Goal: Ask a question: Seek information or help from site administrators or community

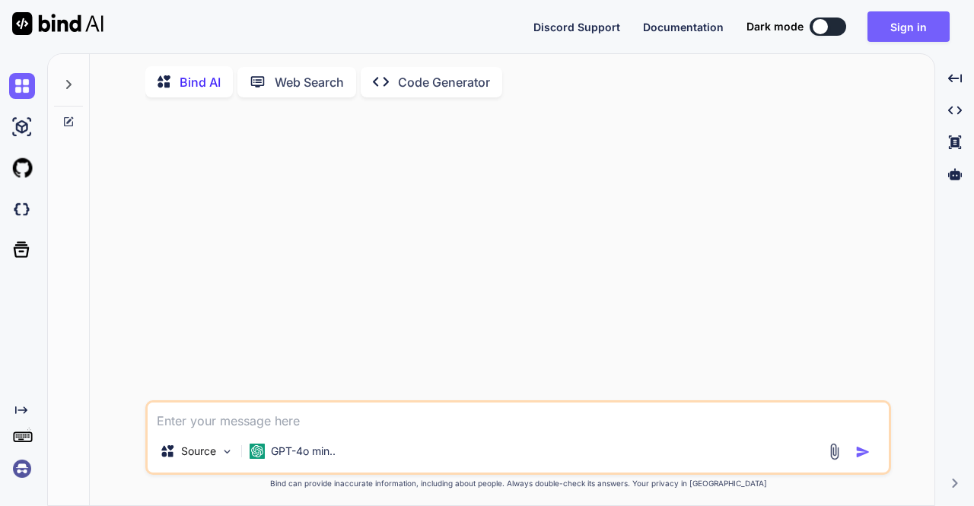
type textarea "x"
click at [337, 428] on textarea at bounding box center [518, 416] width 741 height 27
type textarea "h"
type textarea "x"
type textarea "hi"
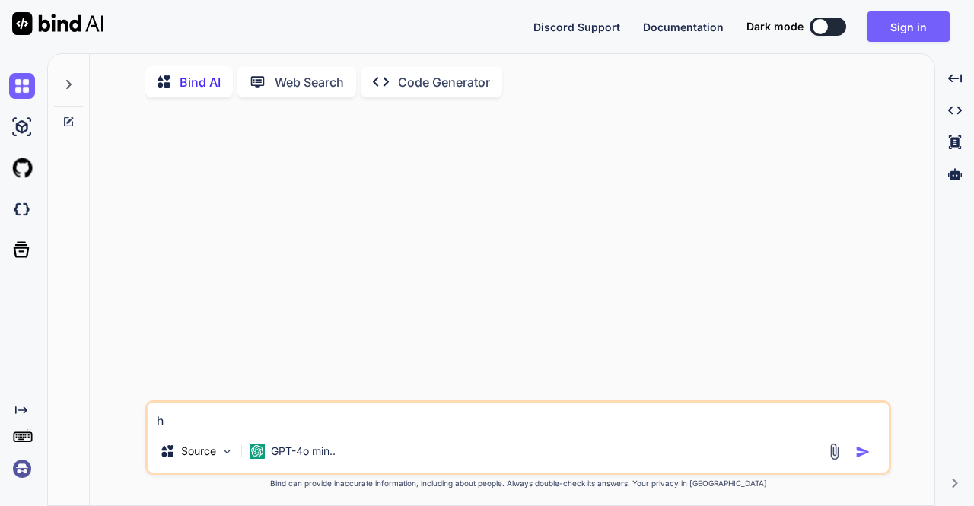
type textarea "x"
type textarea "hi"
click at [853, 454] on div at bounding box center [851, 452] width 51 height 18
click at [865, 455] on img "button" at bounding box center [862, 451] width 15 height 15
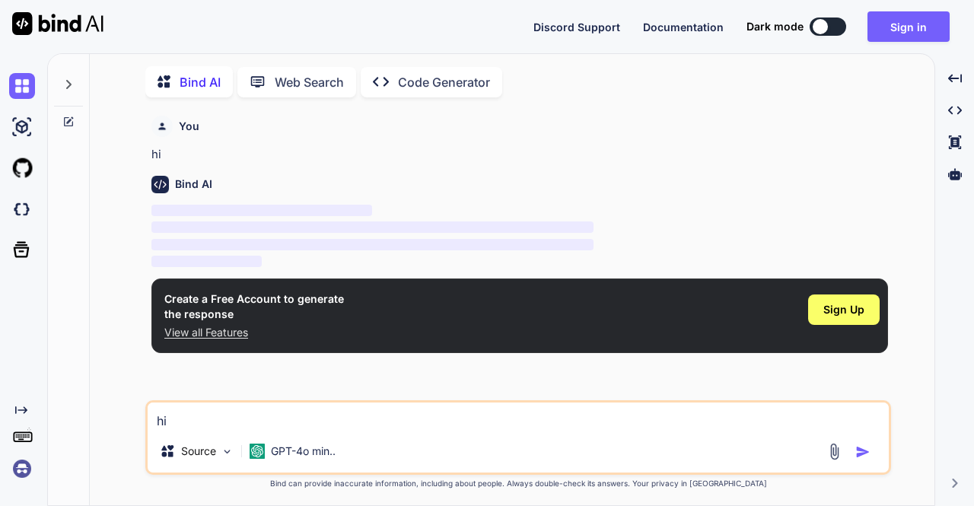
scroll to position [5, 0]
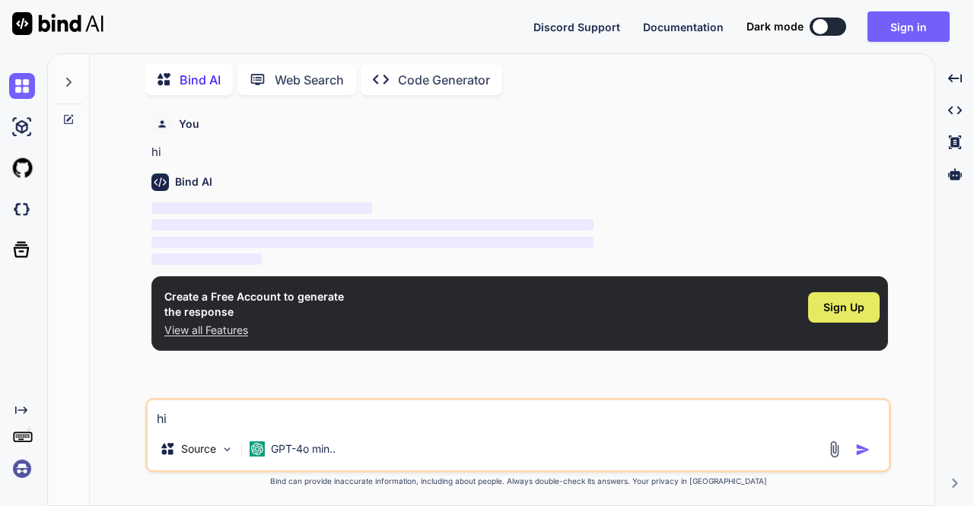
click at [849, 302] on span "Sign Up" at bounding box center [844, 307] width 41 height 15
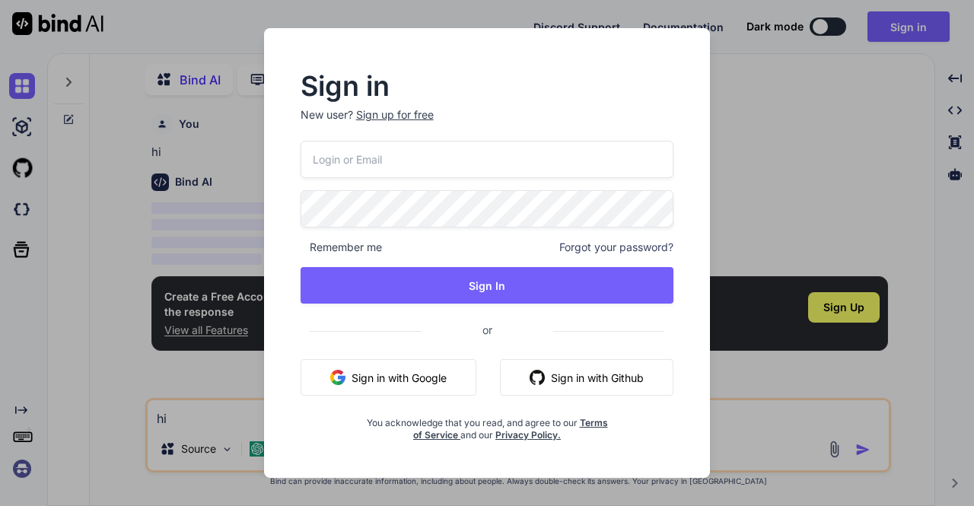
click at [402, 375] on button "Sign in with Google" at bounding box center [389, 377] width 176 height 37
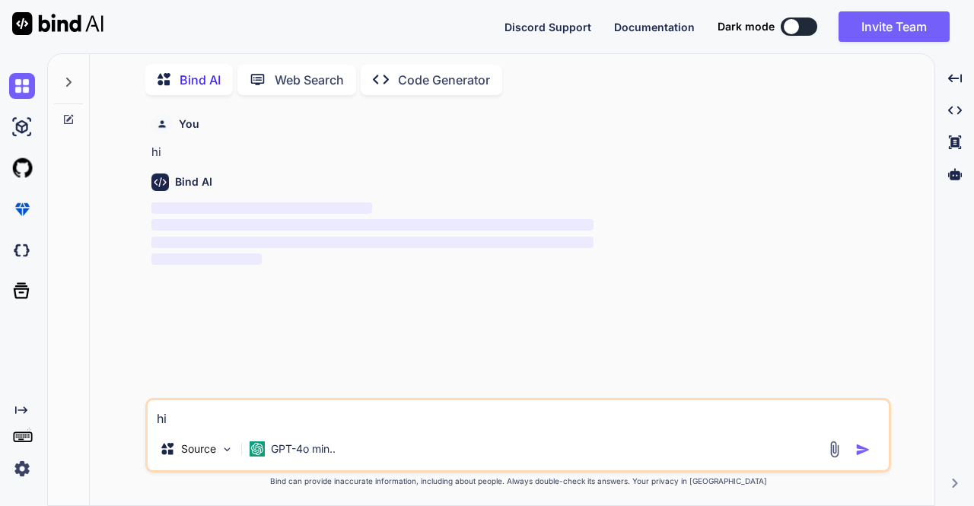
type textarea "x"
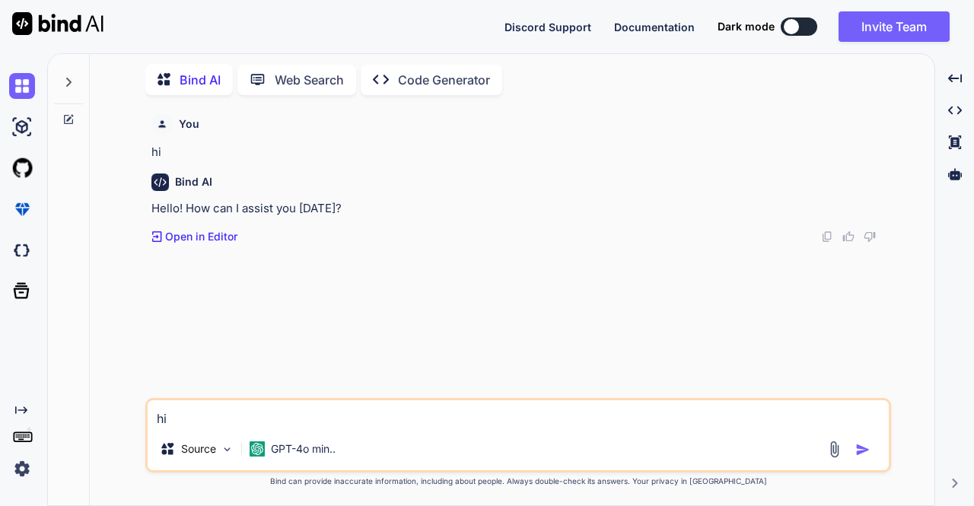
click at [401, 416] on textarea "hi" at bounding box center [518, 413] width 741 height 27
paste textarea ""use client" import { useState } from "react" import { ChevronDown, ChevronUp, …"
type textarea ""use client" import { useState } from "react" import { ChevronDown, ChevronUp, …"
type textarea "x"
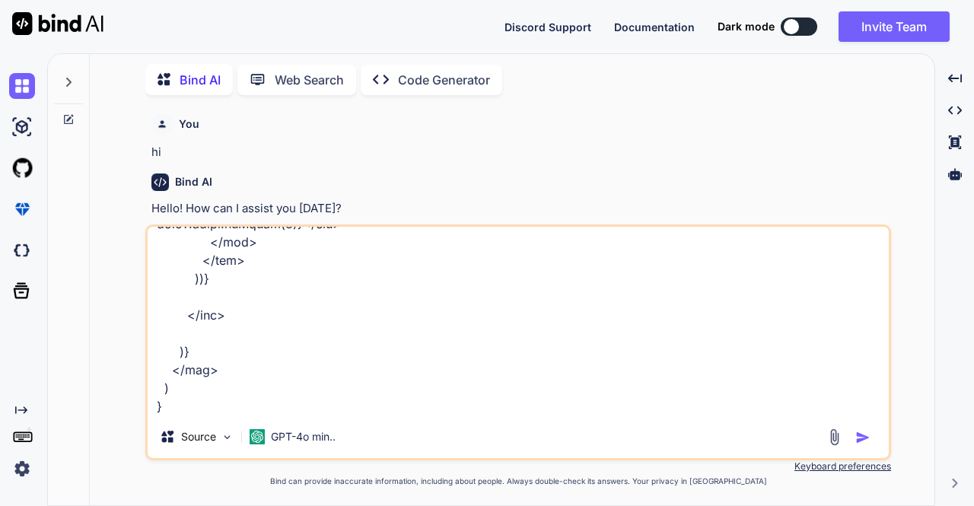
type textarea ""use client" import { useState } from "react" import { ChevronDown, ChevronUp, …"
type textarea "x"
type textarea ""use client" import { useState } from "react" import { ChevronDown, ChevronUp, …"
type textarea "x"
type textarea ""use client" import { useState } from "react" import { ChevronDown, ChevronUp, …"
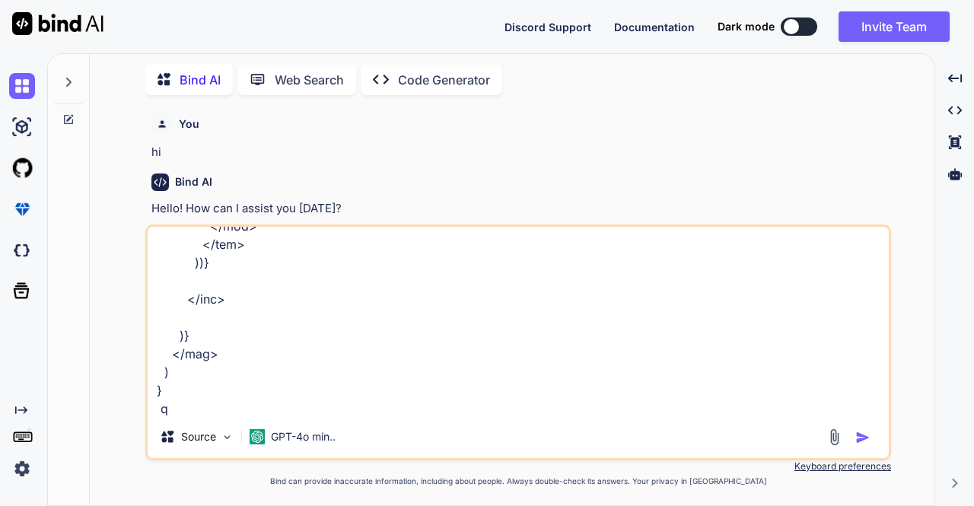
type textarea "x"
type textarea ""use client" import { useState } from "react" import { ChevronDown, ChevronUp, …"
type textarea "x"
type textarea ""use client" import { useState } from "react" import { ChevronDown, ChevronUp, …"
type textarea "x"
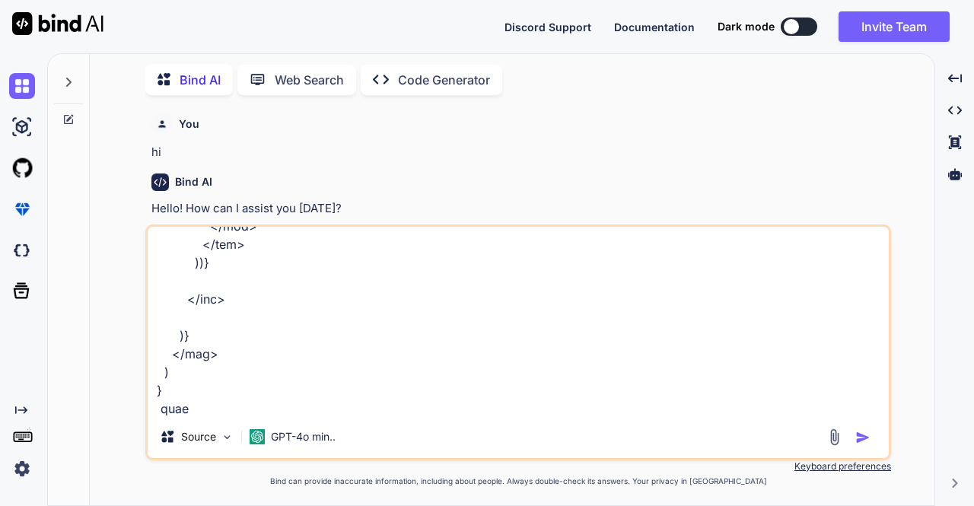
type textarea ""use client" import { useState } from "react" import { ChevronDown, ChevronUp, …"
type textarea "x"
type textarea ""use client" import { useState } from "react" import { ChevronDown, ChevronUp, …"
type textarea "x"
type textarea ""use client" import { useState } from "react" import { ChevronDown, ChevronUp, …"
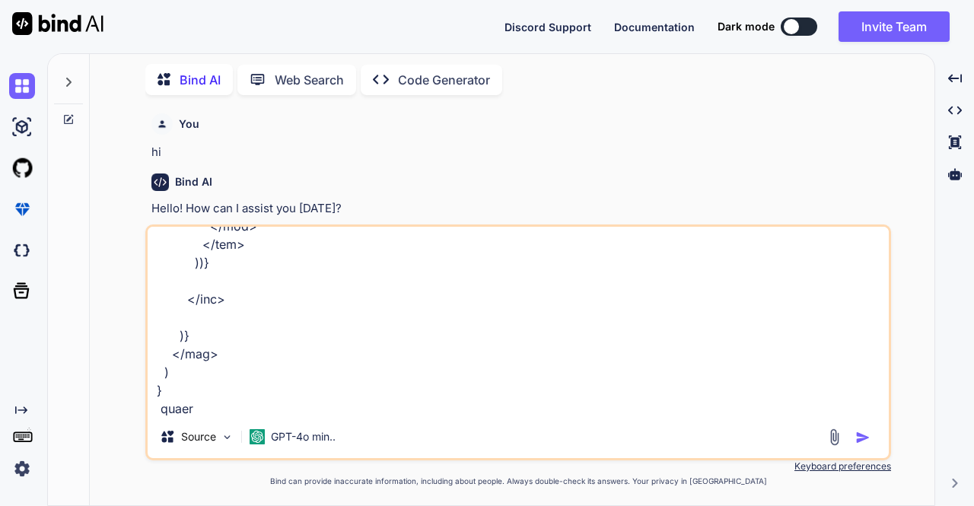
type textarea "x"
type textarea ""use client" import { useState } from "react" import { ChevronDown, ChevronUp, …"
type textarea "x"
type textarea ""use client" import { useState } from "react" import { ChevronDown, ChevronUp, …"
type textarea "x"
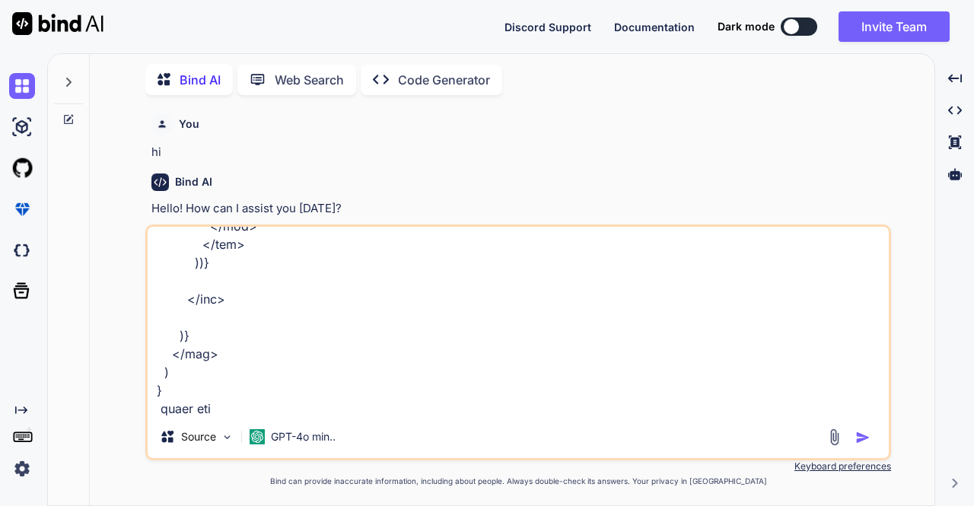
type textarea ""use client" import { useState } from "react" import { ChevronDown, ChevronUp, …"
type textarea "x"
type textarea ""use client" import { useState } from "react" import { ChevronDown, ChevronUp, …"
type textarea "x"
type textarea ""use client" import { useState } from "react" import { ChevronDown, ChevronUp, …"
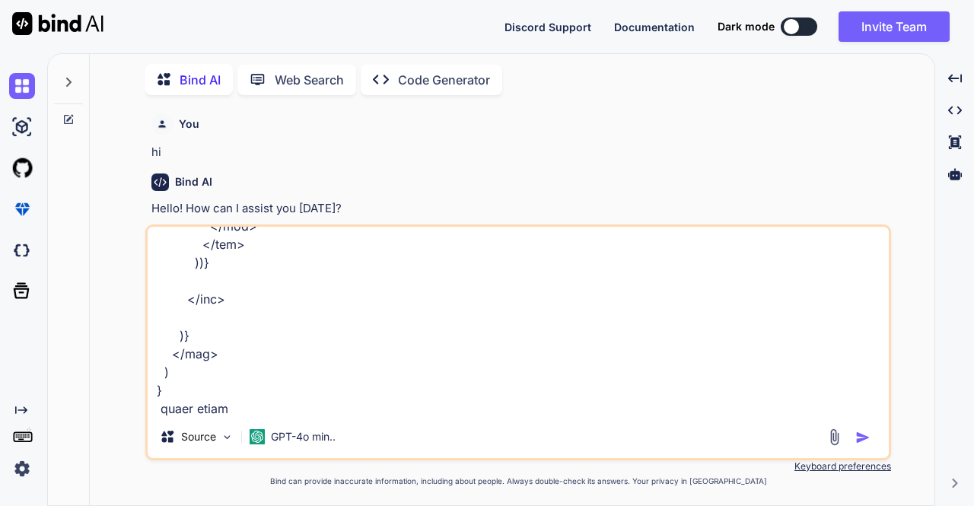
type textarea "x"
type textarea ""use client" import { useState } from "react" import { ChevronDown, ChevronUp, …"
type textarea "x"
type textarea ""use client" import { useState } from "react" import { ChevronDown, ChevronUp, …"
type textarea "x"
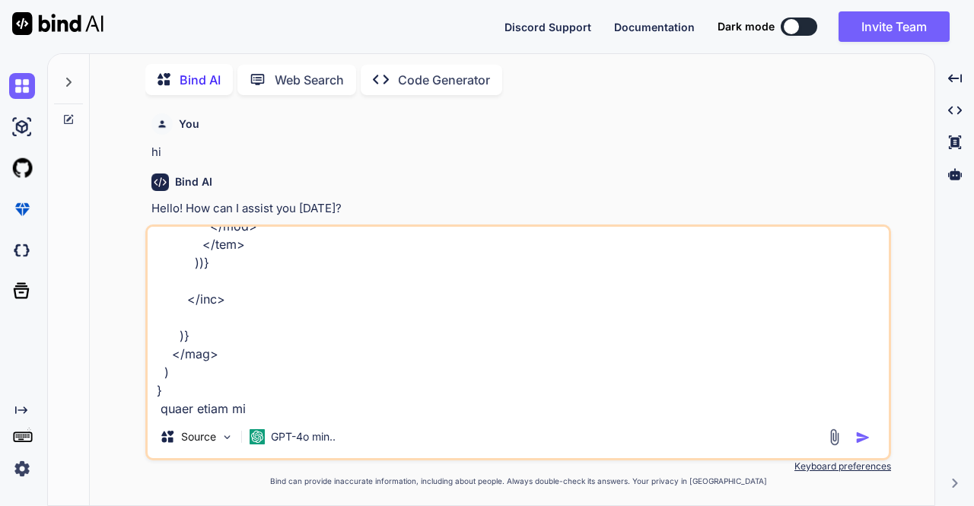
type textarea ""use client" import { useState } from "react" import { ChevronDown, ChevronUp, …"
type textarea "x"
type textarea ""use client" import { useState } from "react" import { ChevronDown, ChevronUp, …"
type textarea "x"
type textarea ""use client" import { useState } from "react" import { ChevronDown, ChevronUp, …"
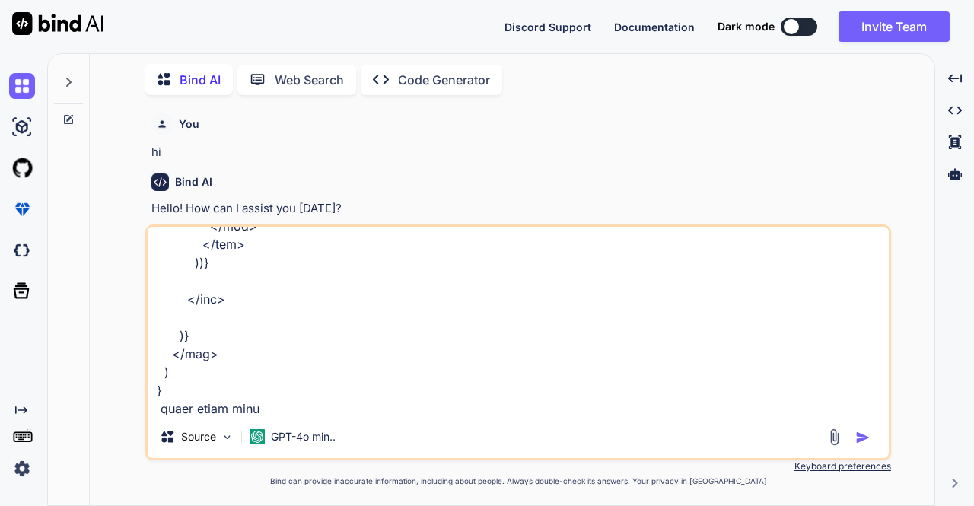
type textarea "x"
type textarea ""use client" import { useState } from "react" import { ChevronDown, ChevronUp, …"
type textarea "x"
type textarea ""use client" import { useState } from "react" import { ChevronDown, ChevronUp, …"
type textarea "x"
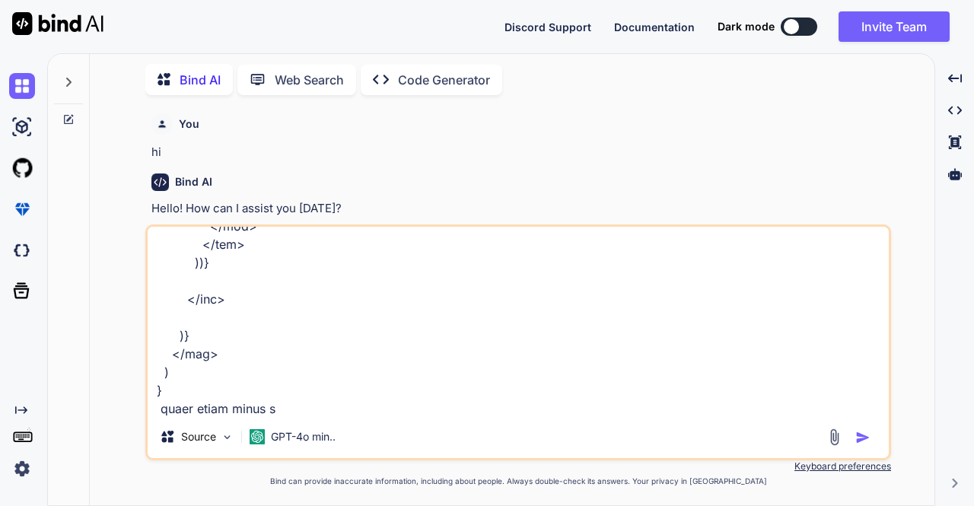
type textarea ""use client" import { useState } from "react" import { ChevronDown, ChevronUp, …"
type textarea "x"
type textarea ""use client" import { useState } from "react" import { ChevronDown, ChevronUp, …"
type textarea "x"
type textarea ""use client" import { useState } from "react" import { ChevronDown, ChevronUp, …"
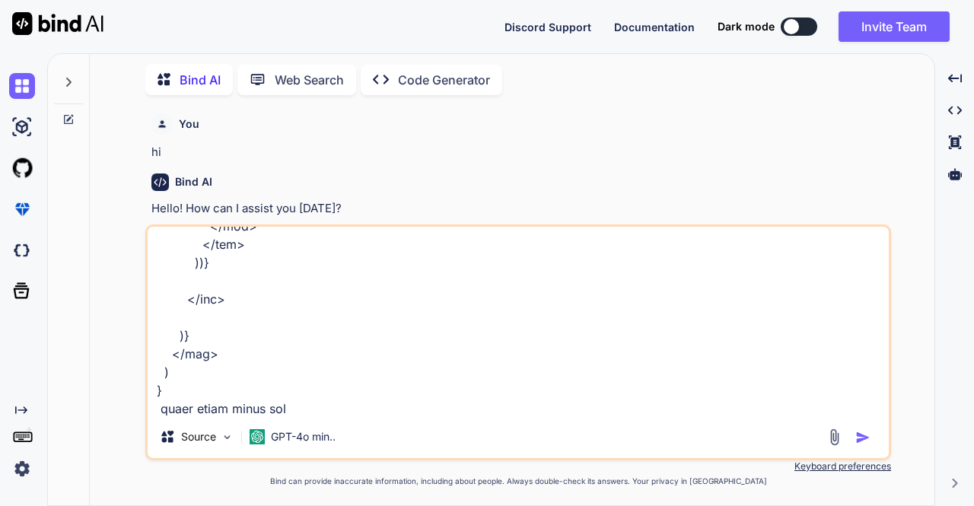
type textarea "x"
type textarea ""use client" import { useState } from "react" import { ChevronDown, ChevronUp, …"
type textarea "x"
type textarea ""use client" import { useState } from "react" import { ChevronDown, ChevronUp, …"
type textarea "x"
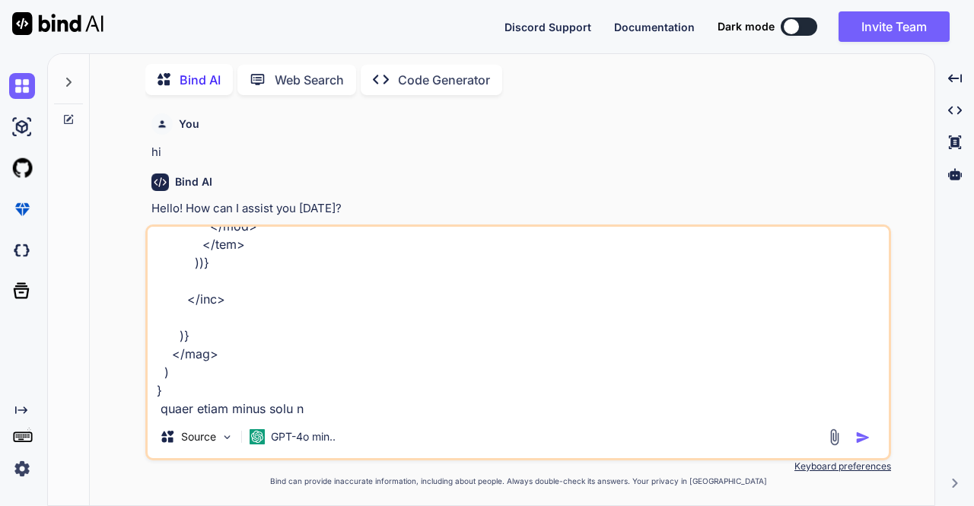
type textarea ""use client" import { useState } from "react" import { ChevronDown, ChevronUp, …"
type textarea "x"
type textarea ""use client" import { useState } from "react" import { ChevronDown, ChevronUp, …"
type textarea "x"
type textarea ""use client" import { useState } from "react" import { ChevronDown, ChevronUp, …"
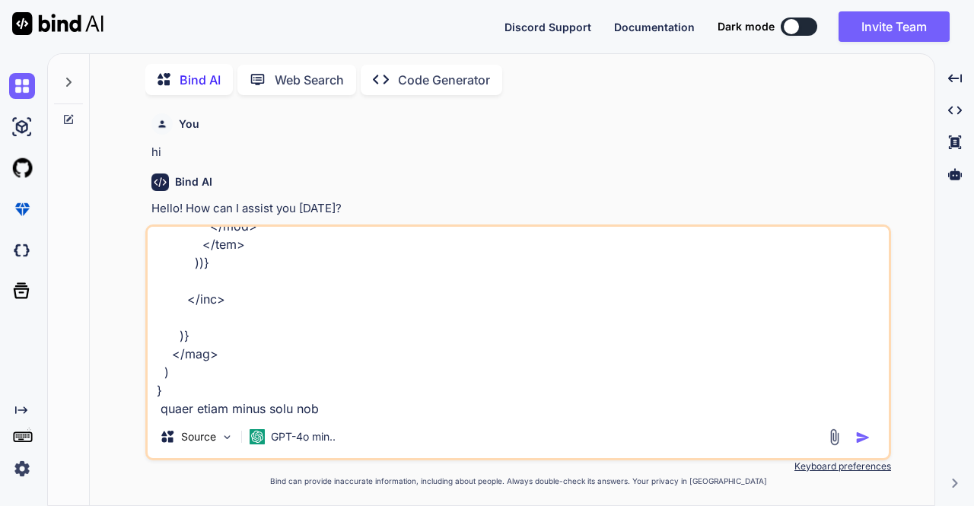
type textarea "x"
type textarea ""use client" import { useState } from "react" import { ChevronDown, ChevronUp, …"
type textarea "x"
type textarea ""use client" import { useState } from "react" import { ChevronDown, ChevronUp, …"
type textarea "x"
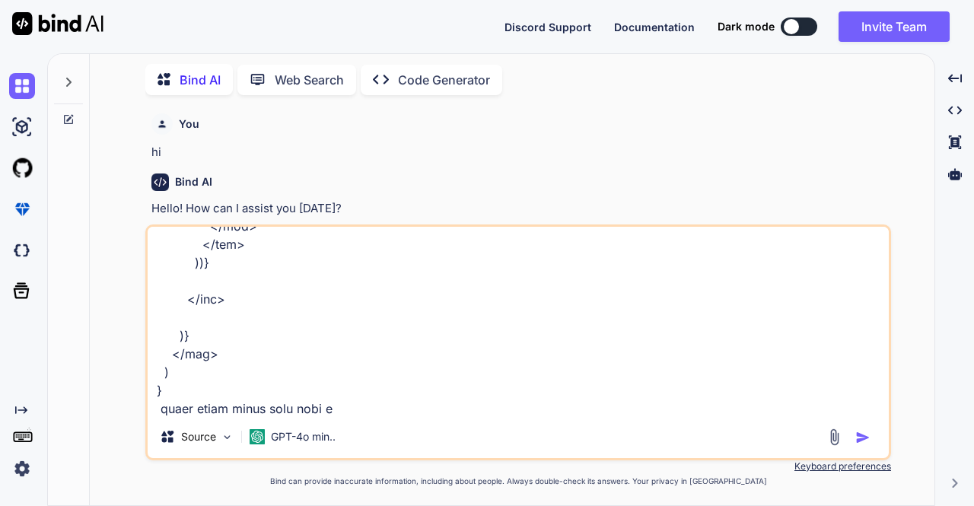
type textarea ""use client" import { useState } from "react" import { ChevronDown, ChevronUp, …"
type textarea "x"
type textarea ""use client" import { useState } from "react" import { ChevronDown, ChevronUp, …"
type textarea "x"
type textarea ""use client" import { useState } from "react" import { ChevronDown, ChevronUp, …"
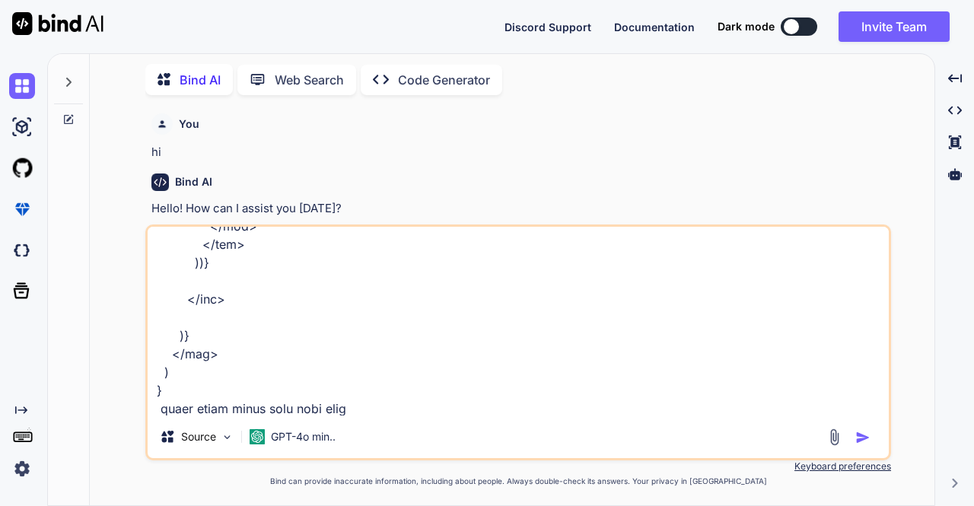
type textarea "x"
type textarea ""use client" import { useState } from "react" import { ChevronDown, ChevronUp, …"
type textarea "x"
type textarea ""use client" import { useState } from "react" import { ChevronDown, ChevronUp, …"
type textarea "x"
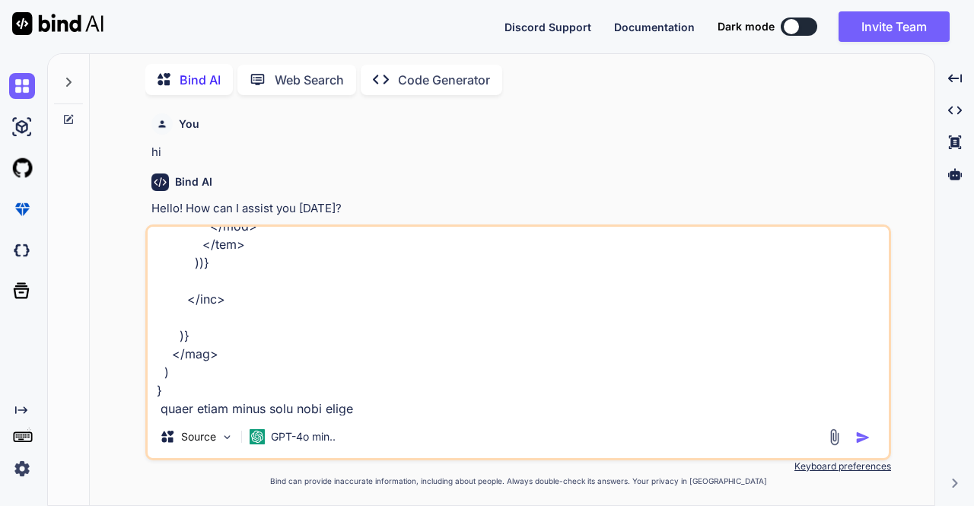
type textarea ""use client" import { useState } from "react" import { ChevronDown, ChevronUp, …"
type textarea "x"
type textarea ""use client" import { useState } from "react" import { ChevronDown, ChevronUp, …"
type textarea "x"
type textarea ""use client" import { useState } from "react" import { ChevronDown, ChevronUp, …"
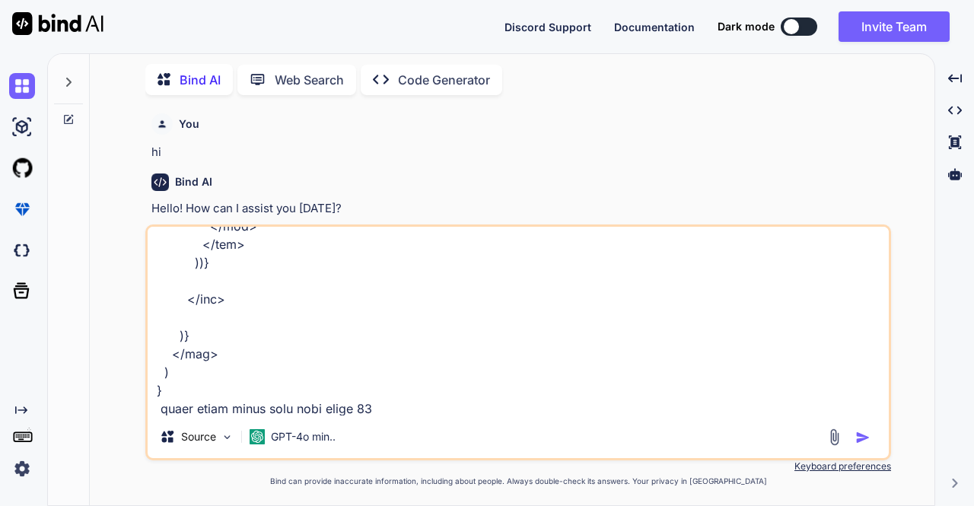
type textarea "x"
type textarea ""use client" import { useState } from "react" import { ChevronDown, ChevronUp, …"
type textarea "x"
type textarea ""use client" import { useState } from "react" import { ChevronDown, ChevronUp, …"
type textarea "x"
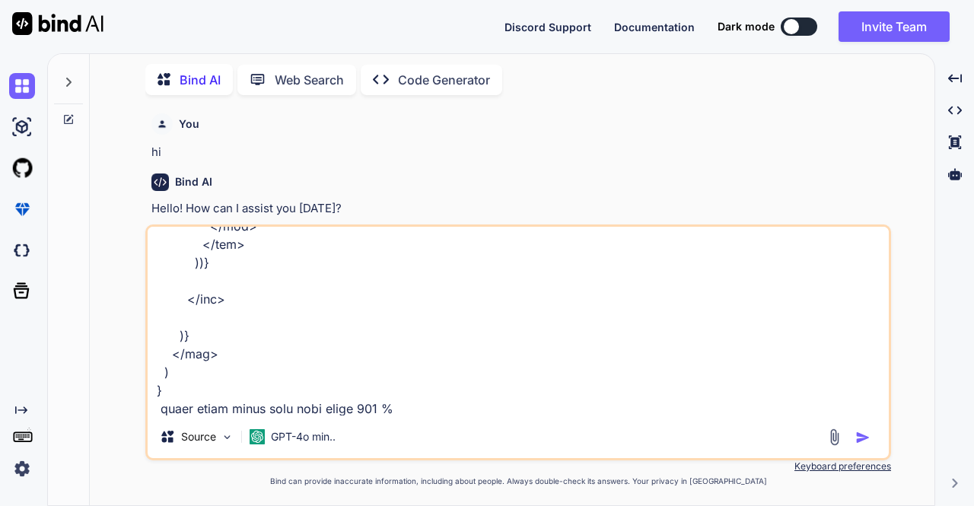
type textarea ""use client" import { useState } from "react" import { ChevronDown, ChevronUp, …"
type textarea "x"
type textarea ""use client" import { useState } from "react" import { ChevronDown, ChevronUp, …"
type textarea "x"
type textarea ""use client" import { useState } from "react" import { ChevronDown, ChevronUp, …"
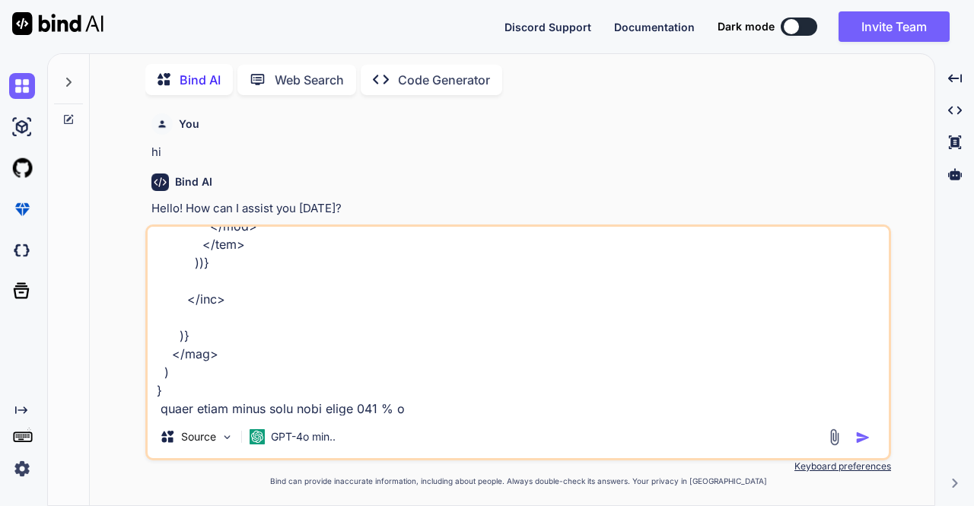
type textarea "x"
type textarea ""use client" import { useState } from "react" import { ChevronDown, ChevronUp, …"
type textarea "x"
type textarea ""use client" import { useState } from "react" import { ChevronDown, ChevronUp, …"
type textarea "x"
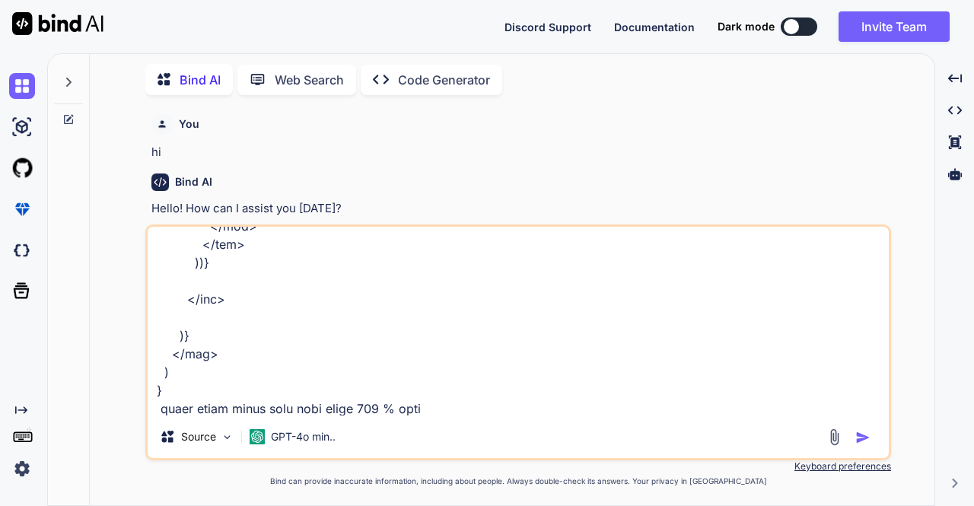
type textarea ""use client" import { useState } from "react" import { ChevronDown, ChevronUp, …"
type textarea "x"
type textarea ""use client" import { useState } from "react" import { ChevronDown, ChevronUp, …"
type textarea "x"
type textarea ""use client" import { useState } from "react" import { ChevronDown, ChevronUp, …"
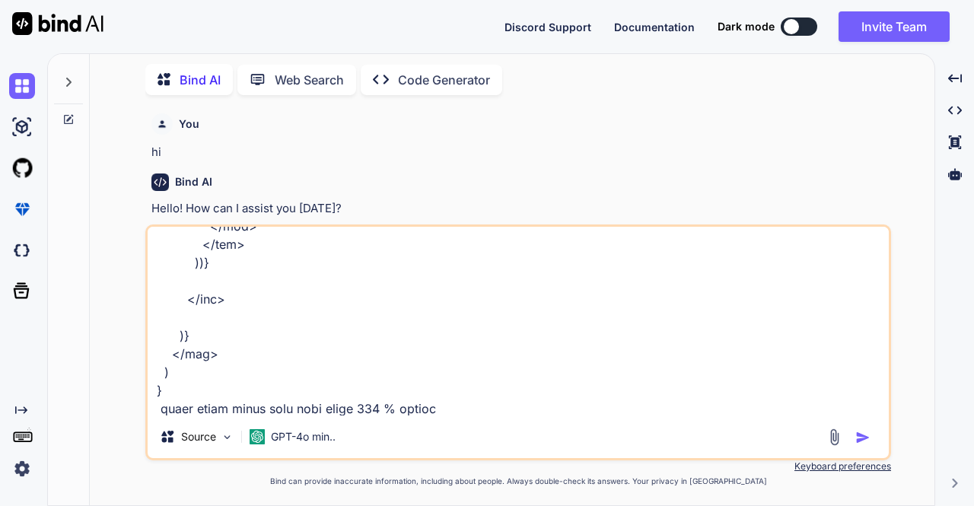
type textarea "x"
type textarea ""use client" import { useState } from "react" import { ChevronDown, ChevronUp, …"
type textarea "x"
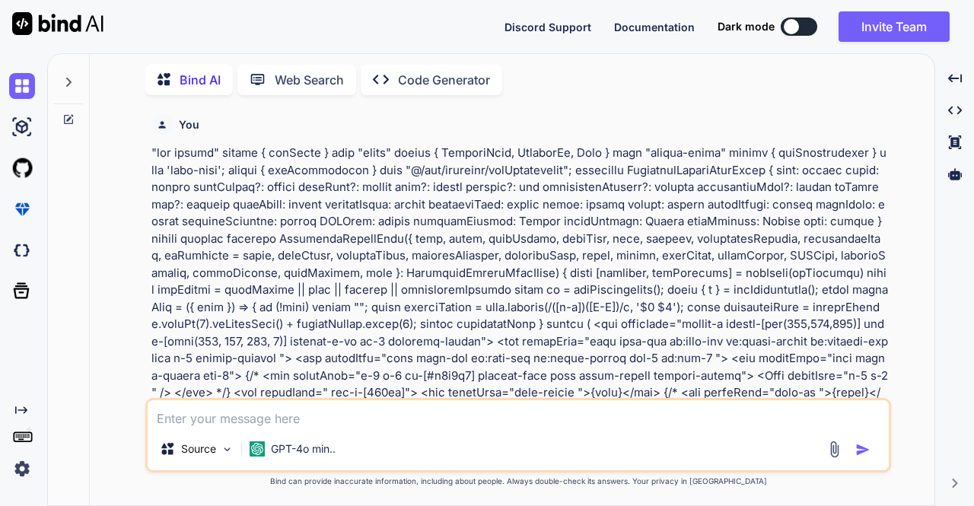
scroll to position [137, 0]
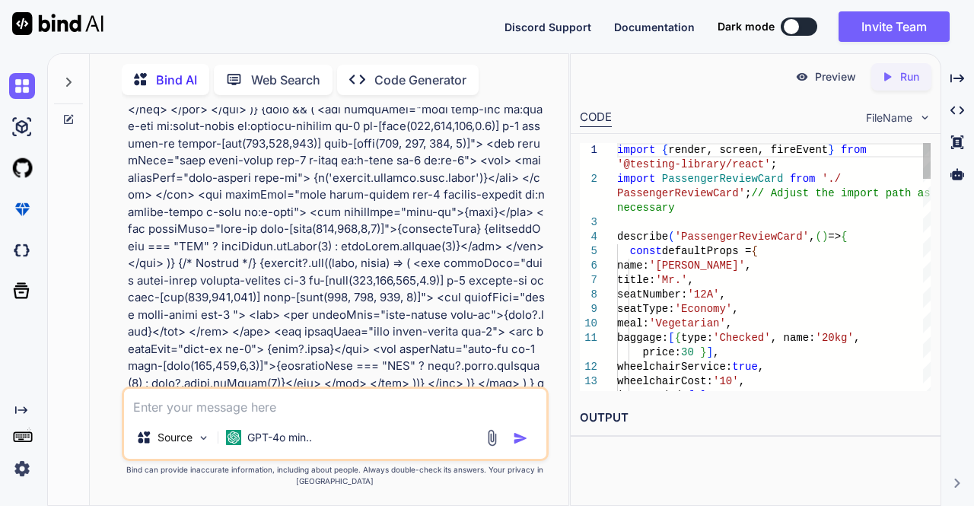
type textarea "x"
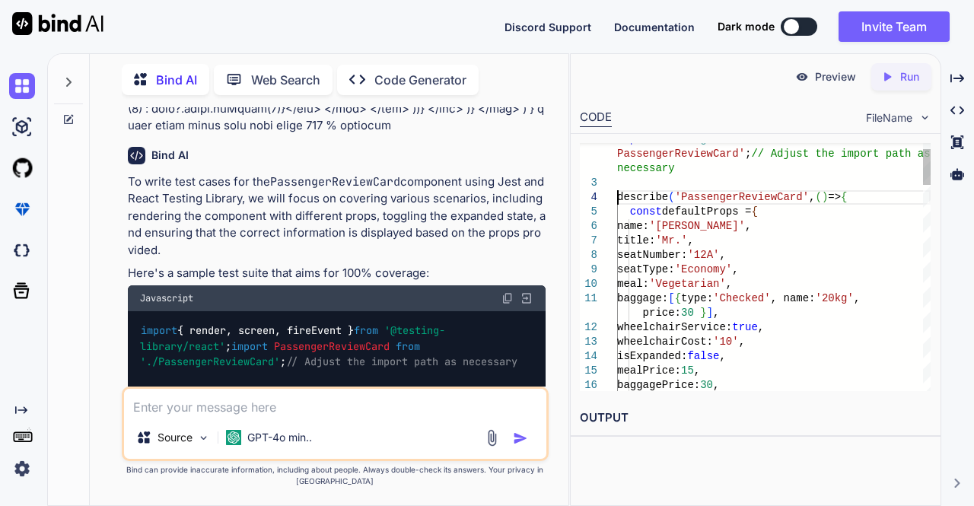
scroll to position [0, 0]
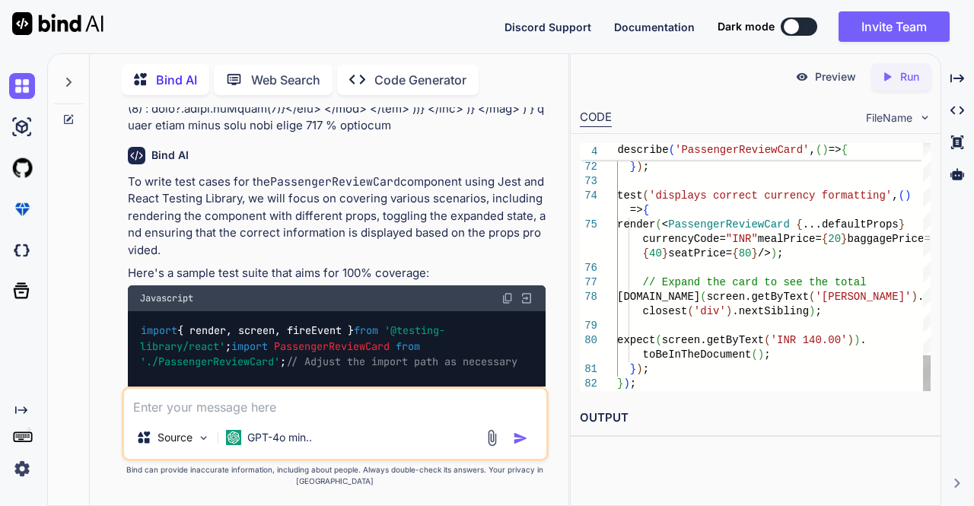
type textarea "import { render, screen, fireEvent } from '@testing-library/react'; import Pass…"
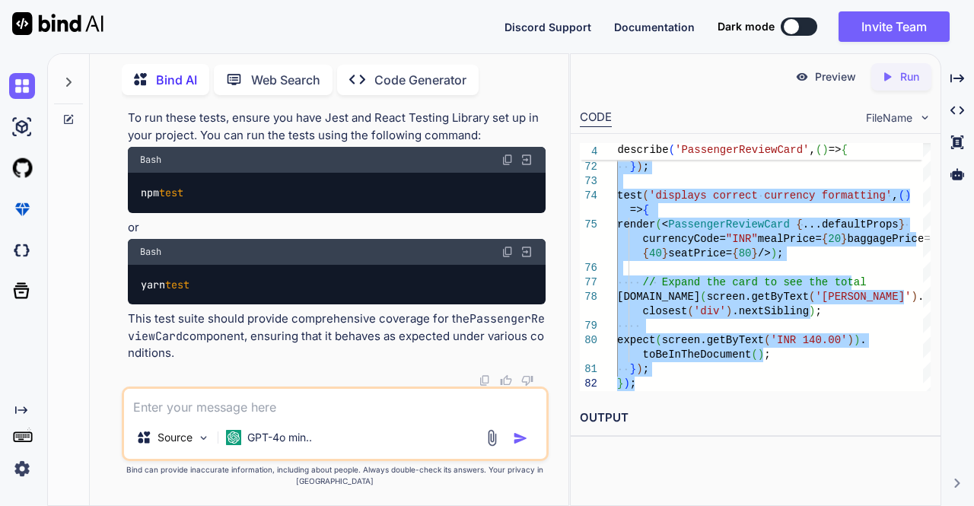
scroll to position [3191, 0]
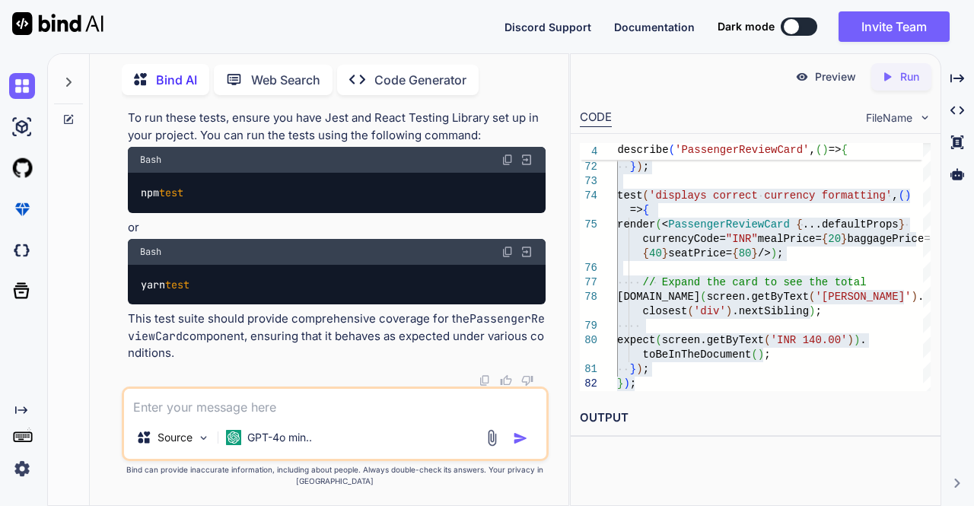
click at [222, 407] on textarea at bounding box center [335, 402] width 423 height 27
type textarea "i"
type textarea "x"
type textarea "it"
type textarea "x"
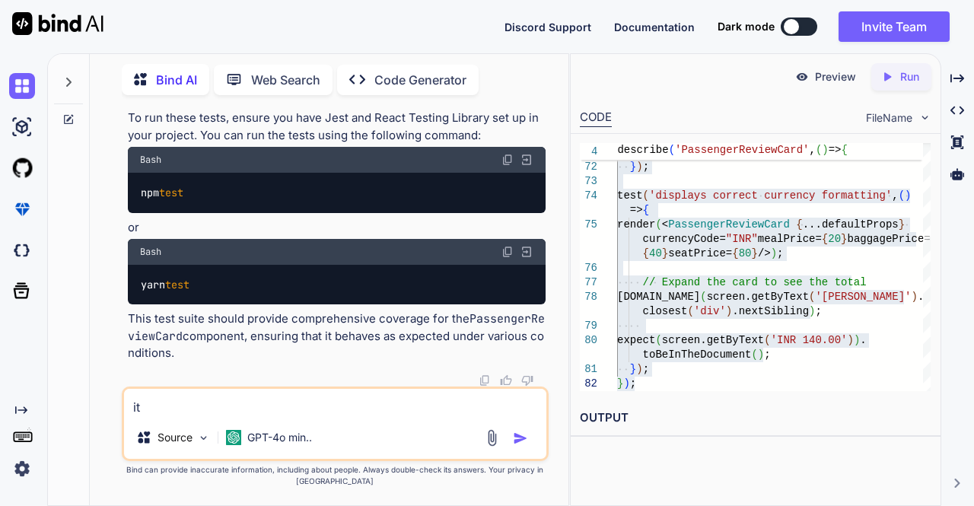
type textarea "it'"
type textarea "x"
type textarea "it's"
type textarea "x"
type textarea "it's"
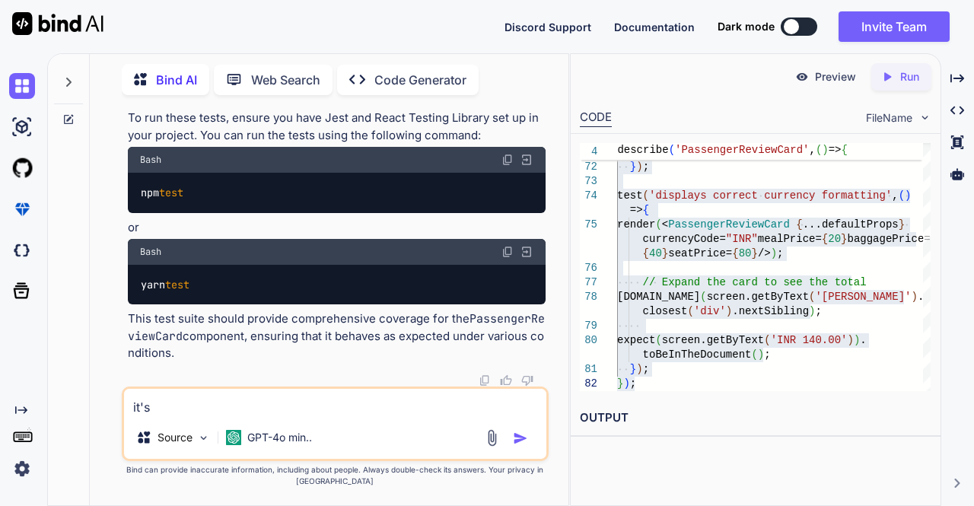
type textarea "x"
type textarea "it's n"
type textarea "x"
type textarea "it's no"
type textarea "x"
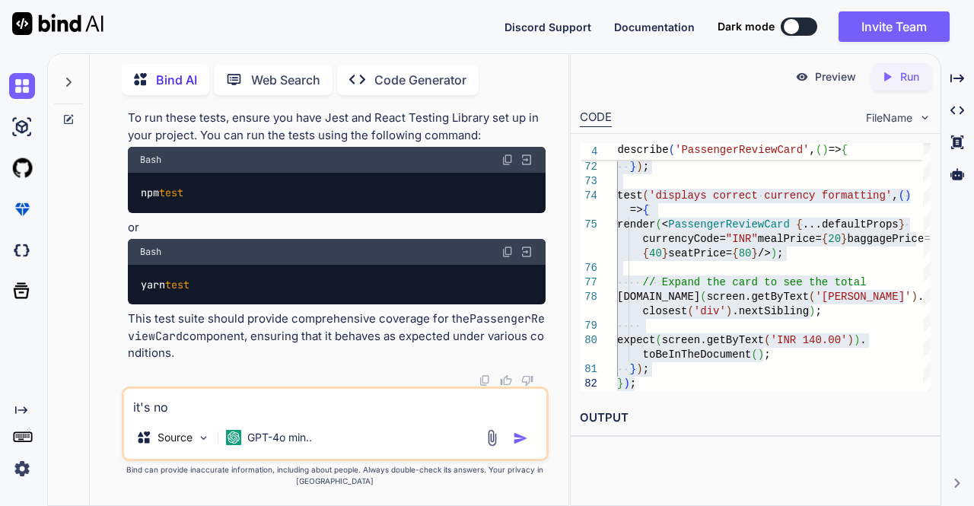
type textarea "it's not"
type textarea "x"
type textarea "it's not"
type textarea "x"
type textarea "it's not c"
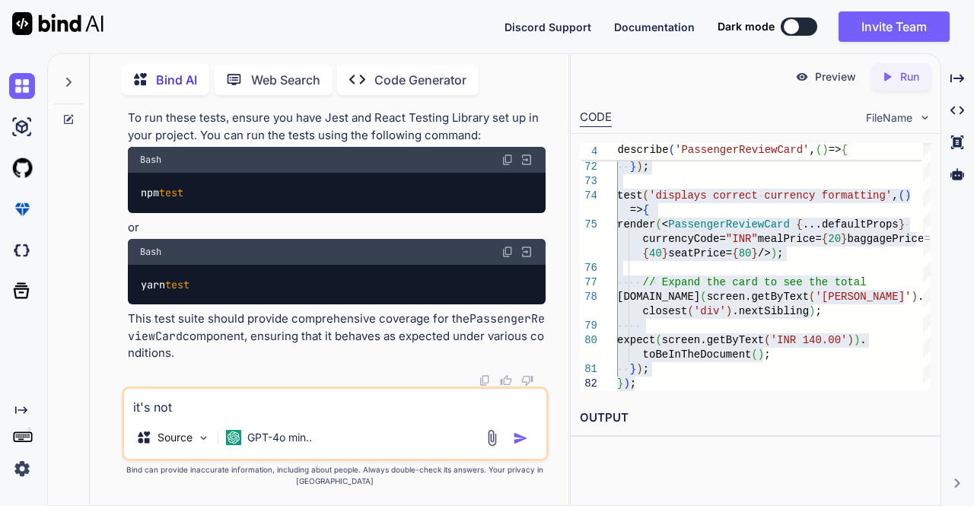
type textarea "x"
type textarea "it's not co"
type textarea "x"
type textarea "it's not cov"
type textarea "x"
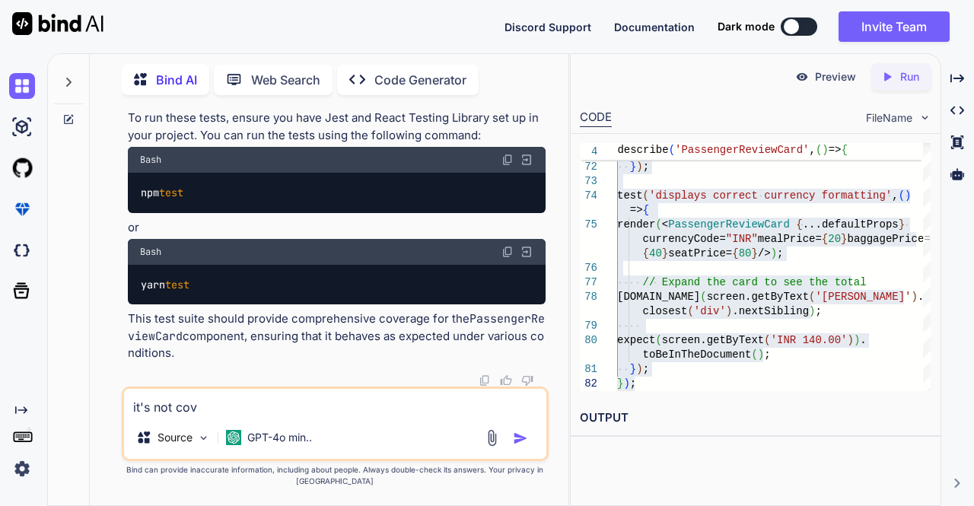
type textarea "it's not cove"
type textarea "x"
type textarea "it's not cover"
type textarea "x"
type textarea "it's not coverd"
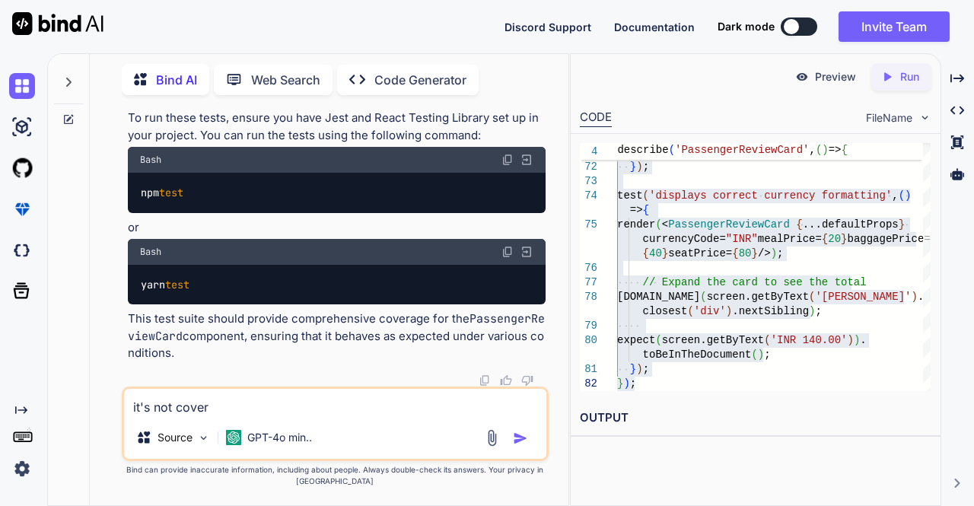
type textarea "x"
type textarea "it's not coverd"
type textarea "x"
type textarea "it's not coverd 1"
type textarea "x"
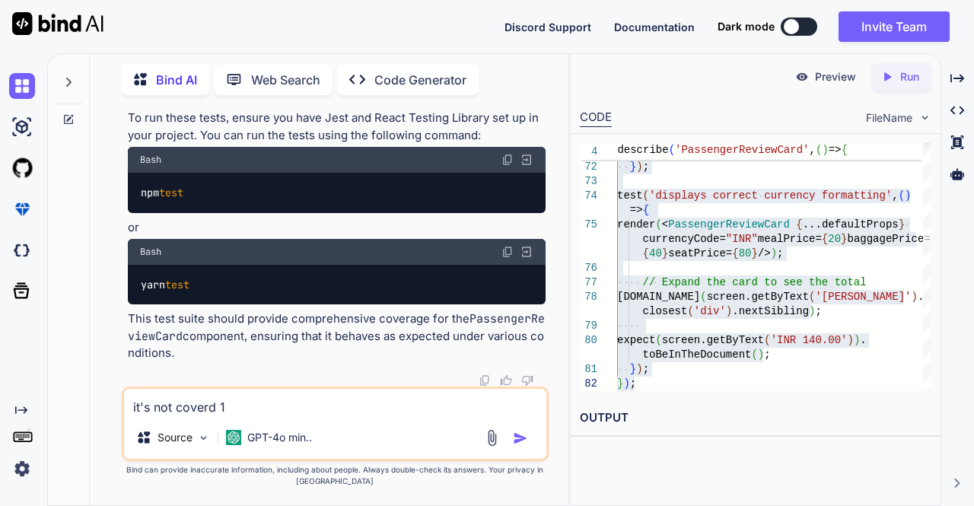
type textarea "it's not coverd 10"
type textarea "x"
type textarea "it's not coverd 100"
type textarea "x"
type textarea "it's not coverd 100%"
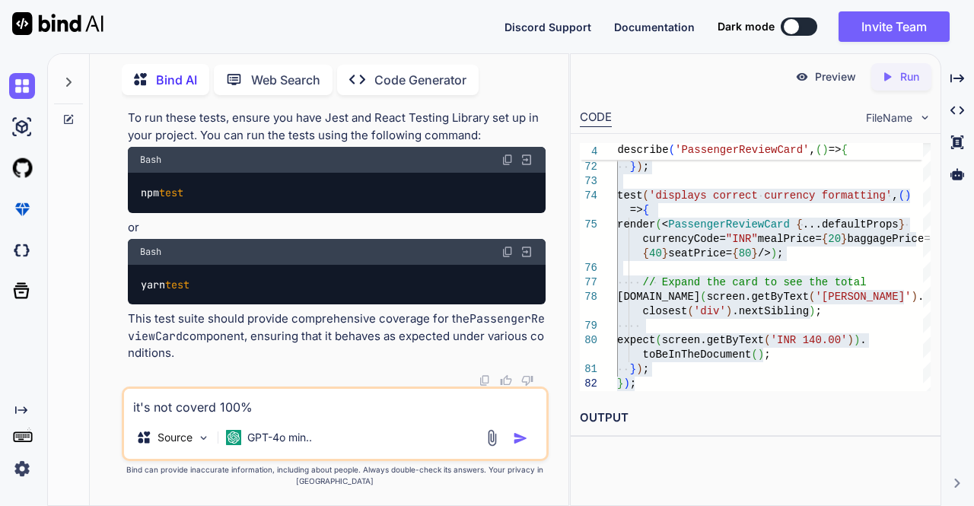
type textarea "x"
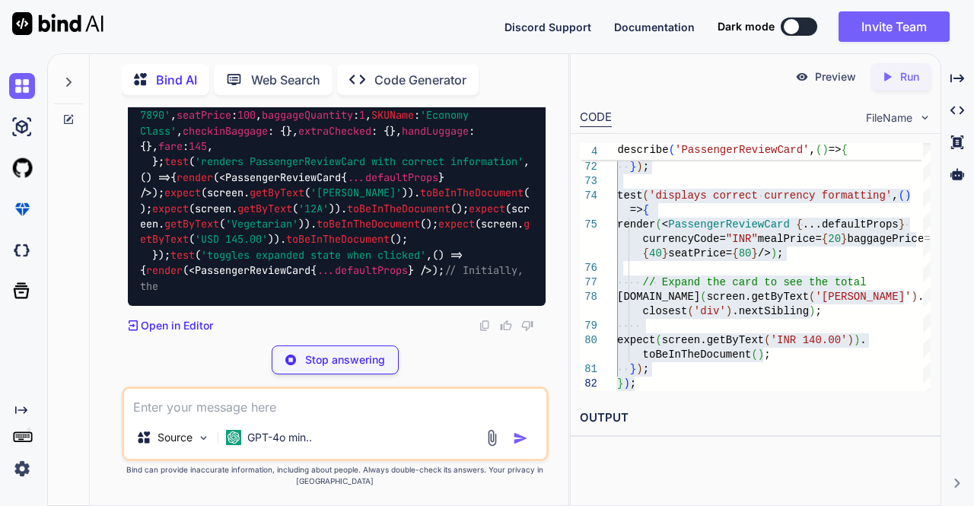
scroll to position [4108, 0]
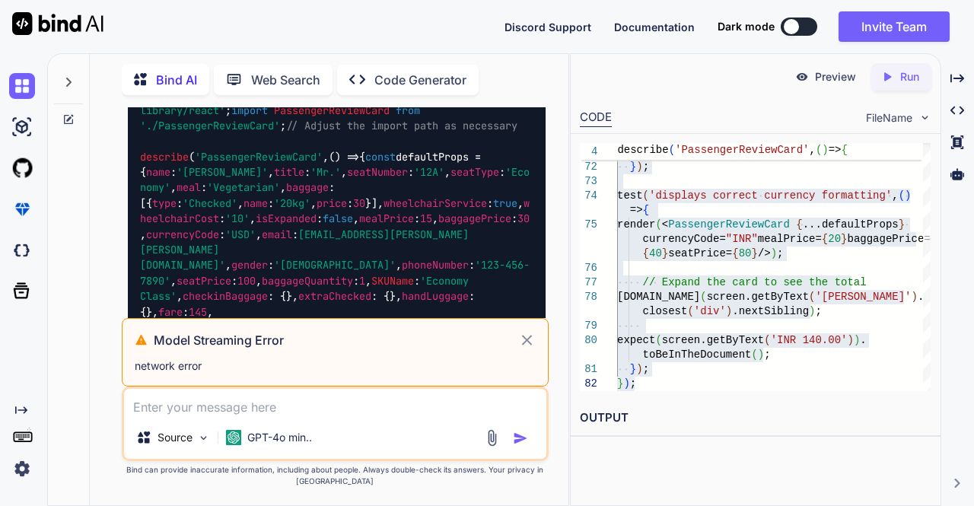
scroll to position [1837, 0]
click at [142, 164] on span "describe" at bounding box center [164, 158] width 49 height 14
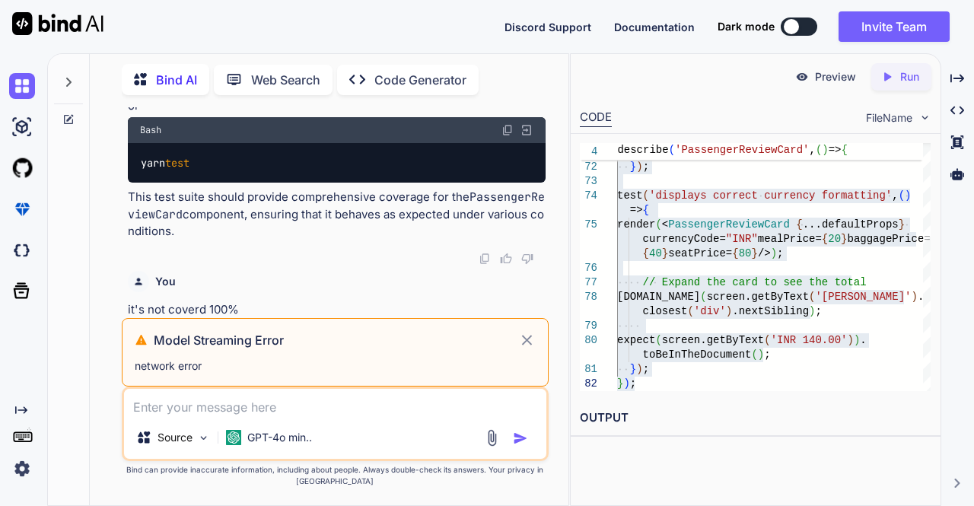
scroll to position [3152, 0]
copy code "describe ( 'PassengerReviewCard' , () => { const defaultProps = { name : '[PERS…"
click at [519, 346] on icon at bounding box center [527, 340] width 18 height 18
type textarea "x"
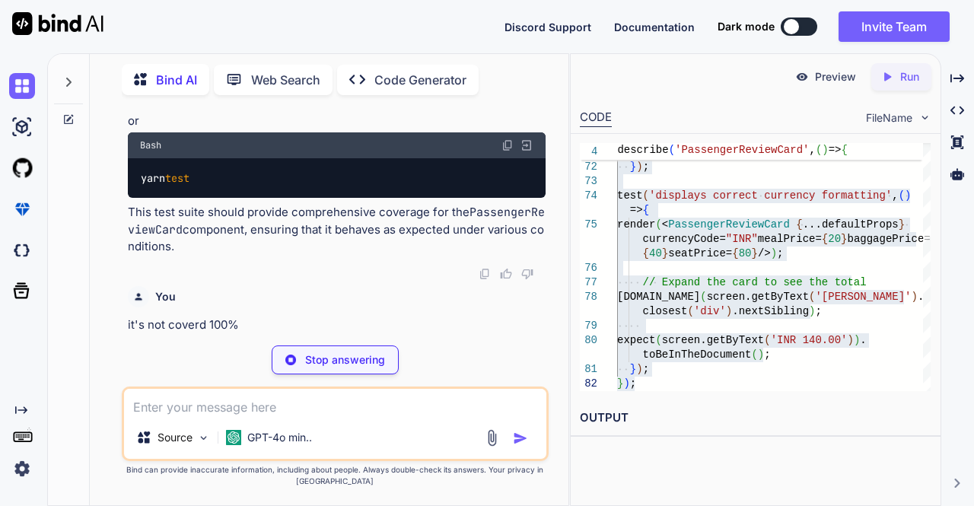
click at [345, 395] on textarea at bounding box center [335, 402] width 423 height 27
paste textarea "File | % Stmts | % Branch | % Funcs | % Lines | Uncovered Line #s -------------…"
type textarea "File | % Stmts | % Branch | % Funcs | % Lines | Uncovered Line #s -------------…"
type textarea "x"
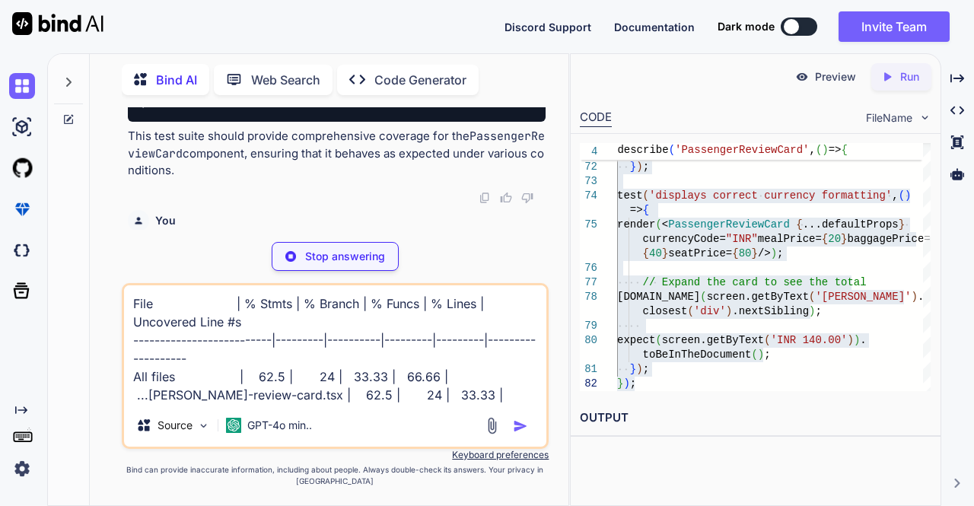
type textarea "File | % Stmts | % Branch | % Funcs | % Lines | Uncovered Line #s -------------…"
type textarea "x"
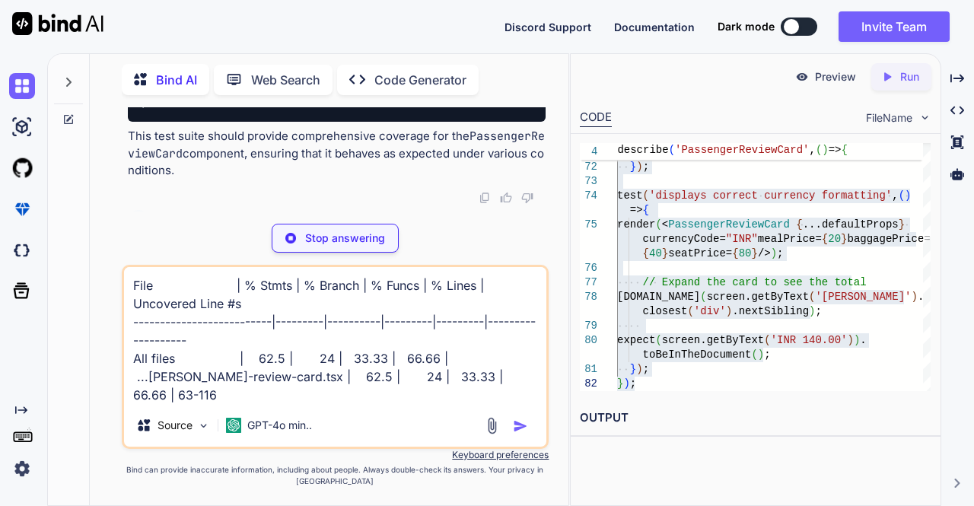
type textarea "File | % Stmts | % Branch | % Funcs | % Lines | Uncovered Line #s -------------…"
click at [359, 238] on p "Stop answering" at bounding box center [345, 238] width 80 height 15
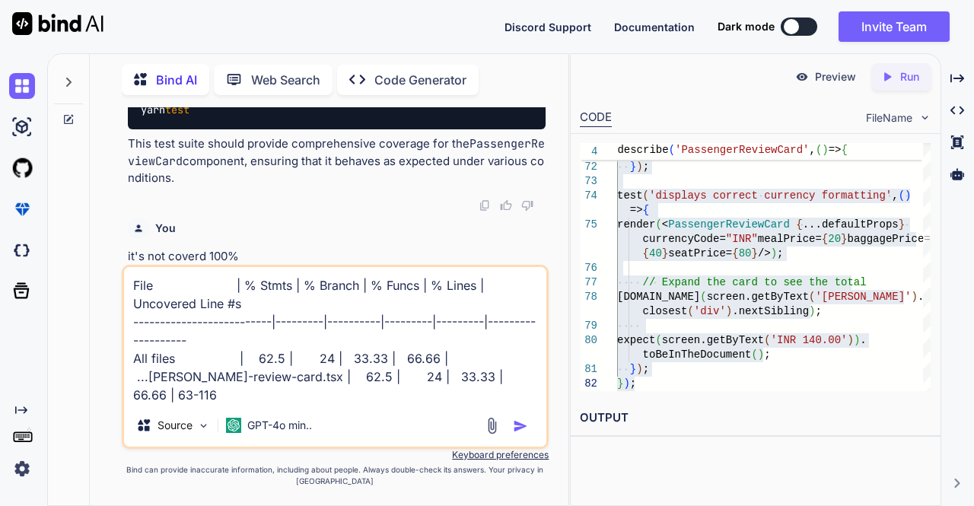
click at [521, 425] on img "button" at bounding box center [520, 426] width 15 height 15
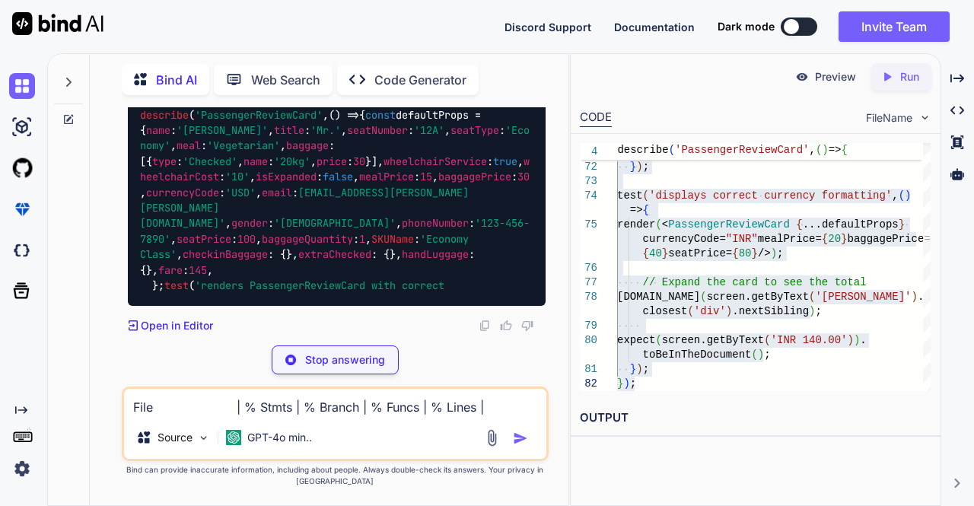
scroll to position [4309, 0]
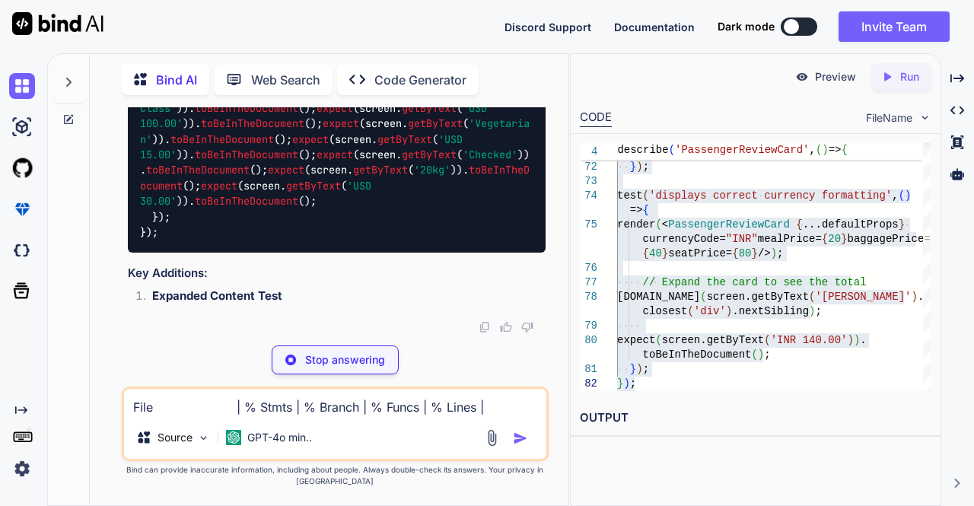
scroll to position [6318, 0]
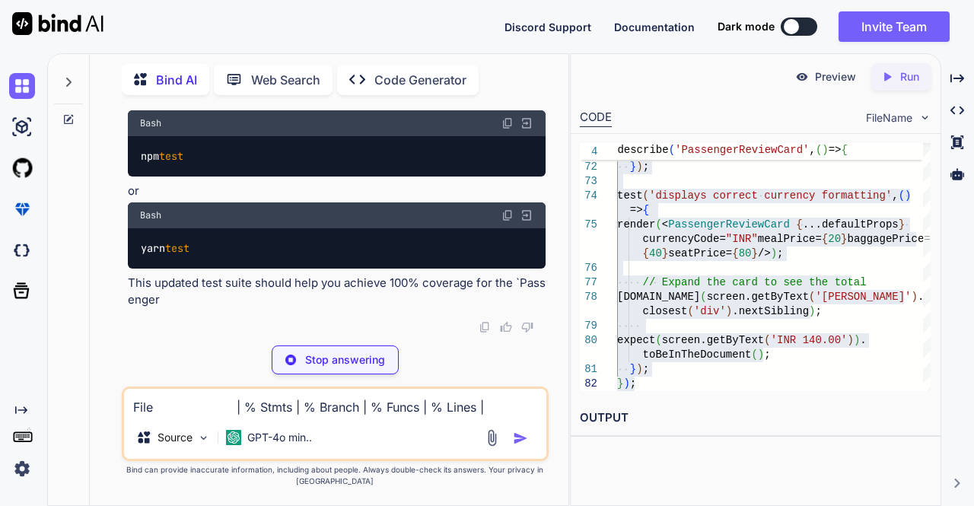
copy code "describe ( 'PassengerReviewCard' , () => { const defaultProps = { name : '[PERS…"
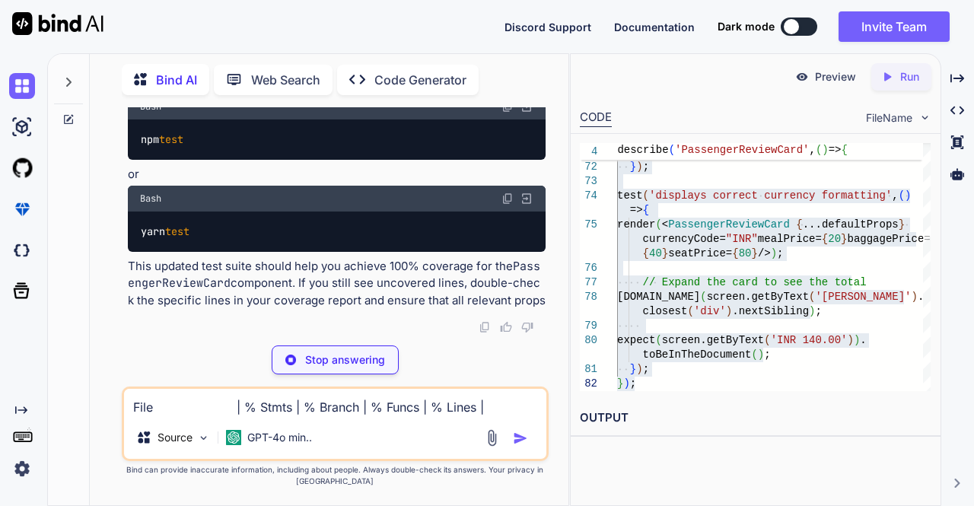
type textarea "x"
type textarea "toBeInTheDocument(); expect(screen.getByText('Checked')).toBeInTheDocument(); e…"
